Goal: Obtain resource: Download file/media

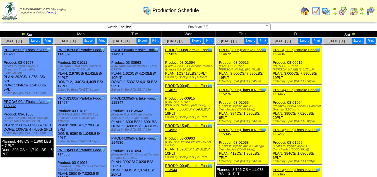
click at [23, 35] on img at bounding box center [23, 34] width 4 height 4
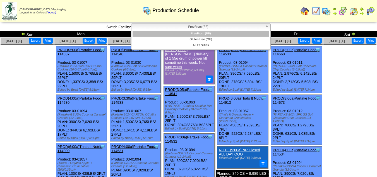
click at [193, 25] on span "FreeFrom (FF)" at bounding box center [199, 26] width 130 height 7
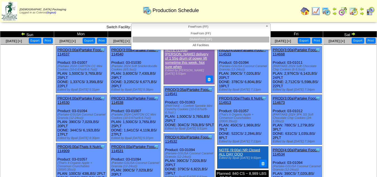
click at [196, 38] on li "GlutenFree (GF)" at bounding box center [201, 40] width 137 height 6
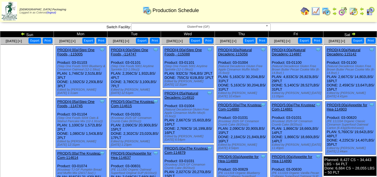
click at [305, 40] on button "Export" at bounding box center [304, 41] width 13 height 6
click at [358, 41] on button "Export" at bounding box center [358, 41] width 13 height 6
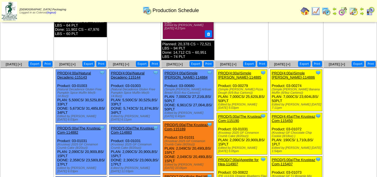
scroll to position [335, 0]
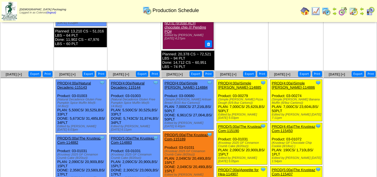
click at [91, 71] on button "Export" at bounding box center [88, 74] width 13 height 6
click at [142, 71] on button "Export" at bounding box center [142, 74] width 13 height 6
